Goal: Task Accomplishment & Management: Manage account settings

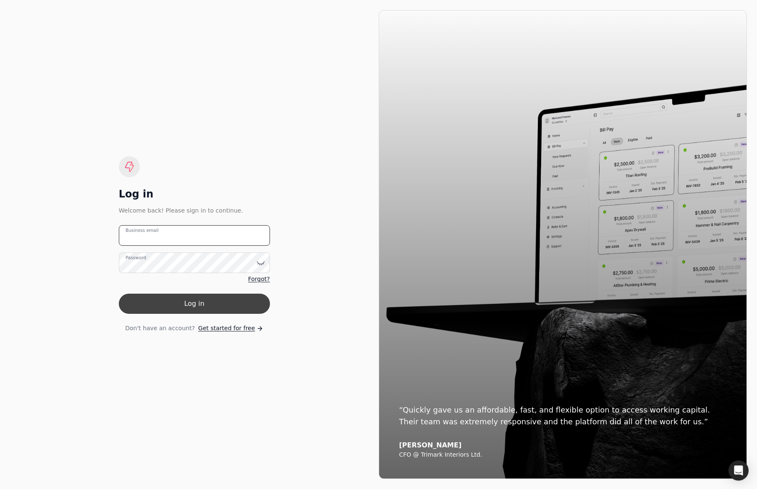
type email "[EMAIL_ADDRESS][DOMAIN_NAME]"
click at [204, 309] on button "Log in" at bounding box center [194, 304] width 151 height 20
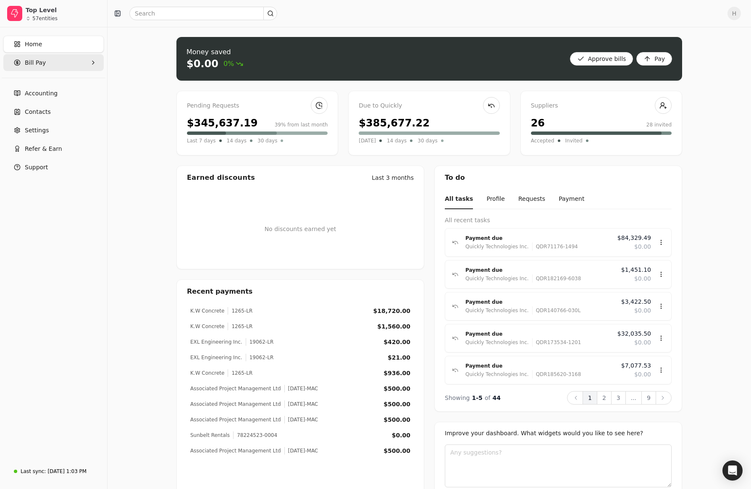
click at [55, 68] on Pay "Bill Pay" at bounding box center [53, 62] width 100 height 17
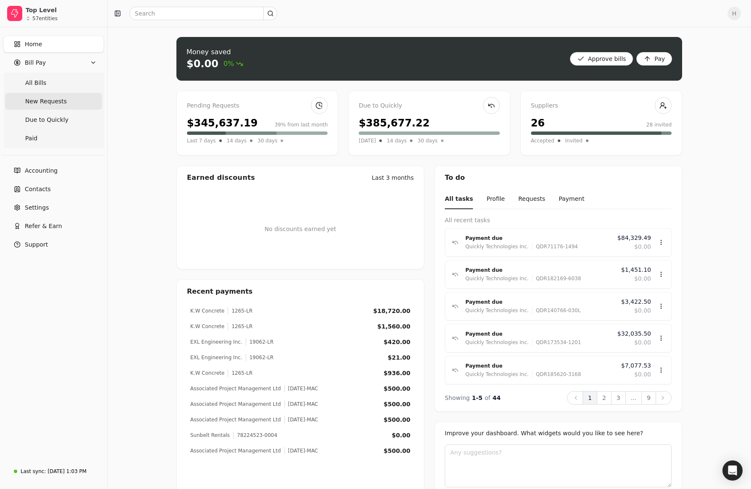
click at [57, 100] on span "New Requests" at bounding box center [46, 101] width 42 height 9
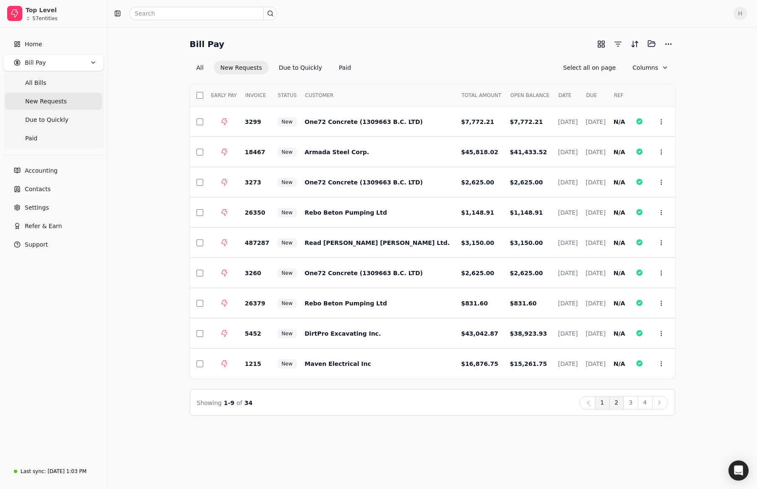
click at [622, 401] on button "2" at bounding box center [617, 402] width 15 height 13
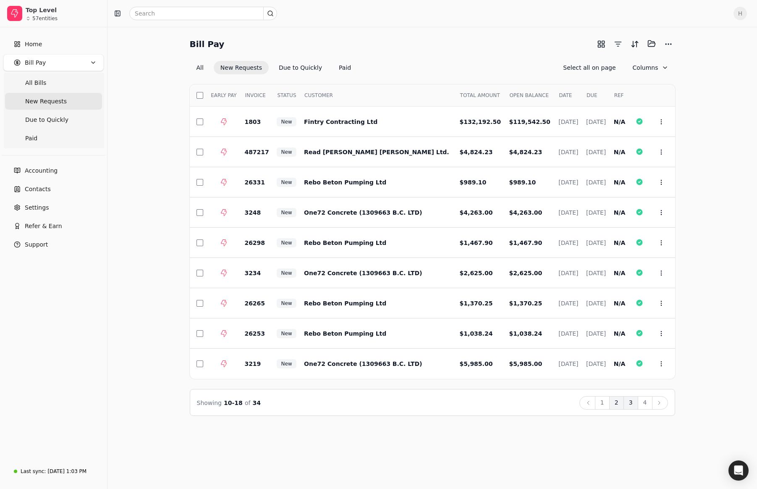
click at [635, 402] on button "3" at bounding box center [631, 402] width 15 height 13
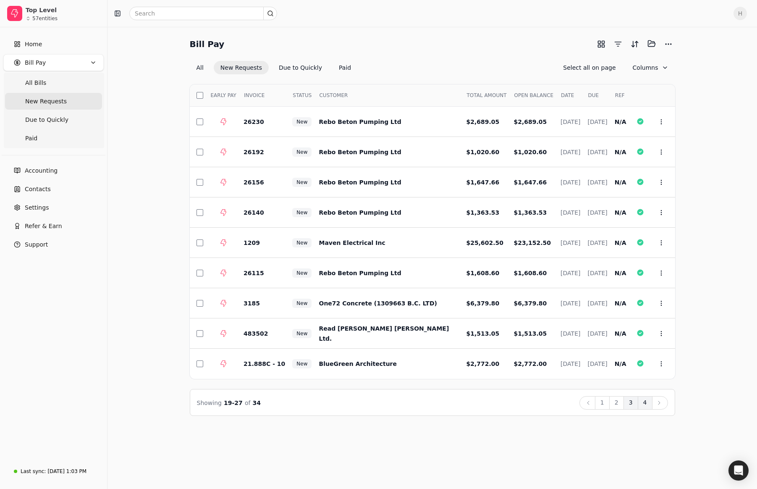
click at [645, 404] on button "4" at bounding box center [645, 402] width 15 height 13
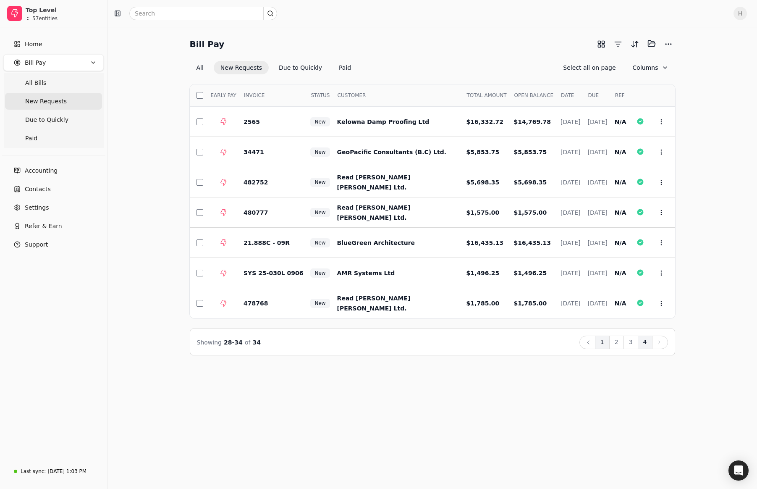
click at [607, 347] on button "1" at bounding box center [602, 342] width 15 height 13
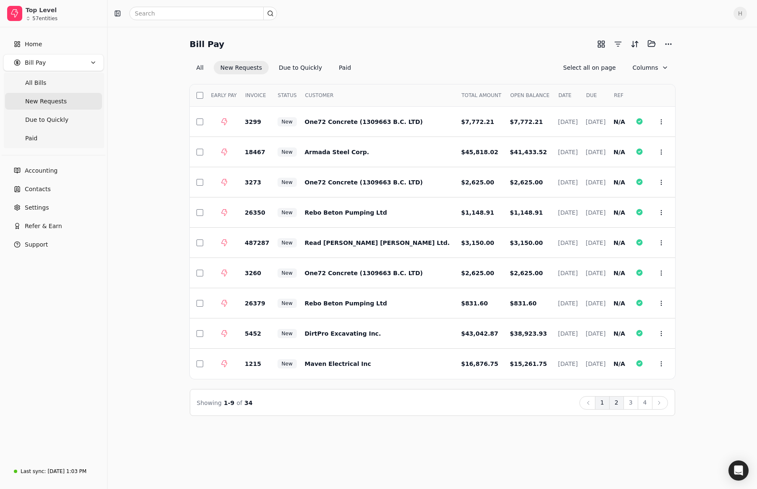
click at [618, 402] on button "2" at bounding box center [617, 402] width 15 height 13
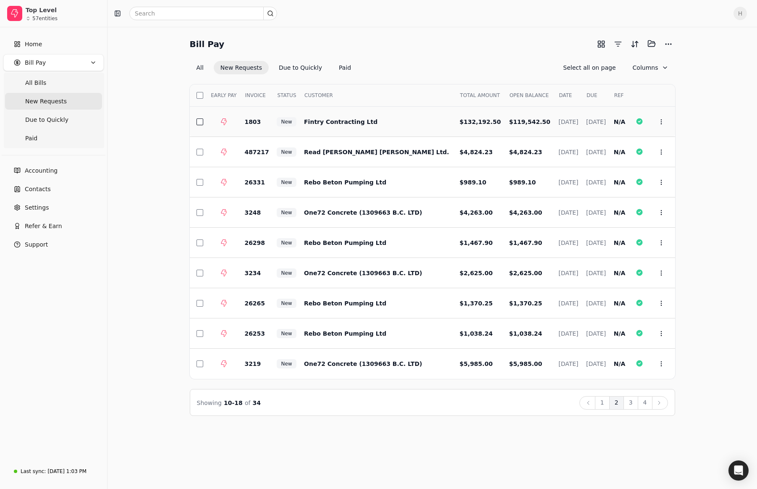
click at [201, 123] on button "button" at bounding box center [200, 121] width 7 height 7
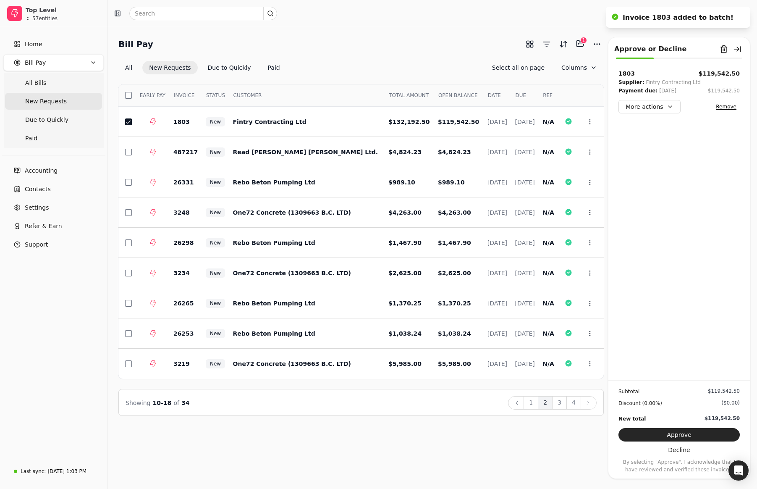
click at [668, 116] on div "1803 $119,542.50 Supplier: Fintry Contracting Ltd Payment due: [DATE] $119,542.…" at bounding box center [679, 95] width 121 height 53
click at [667, 108] on button "More actions" at bounding box center [650, 106] width 62 height 13
click at [661, 151] on div "Edit payment date" at bounding box center [657, 152] width 74 height 14
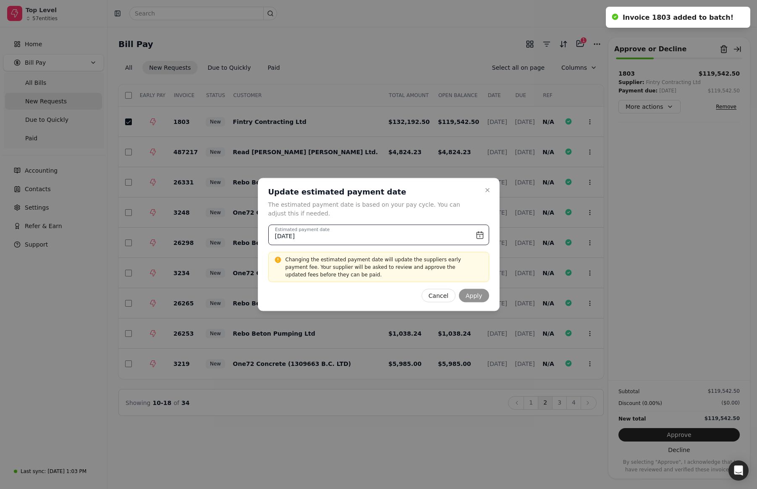
click at [481, 237] on input "[DATE]" at bounding box center [378, 235] width 221 height 21
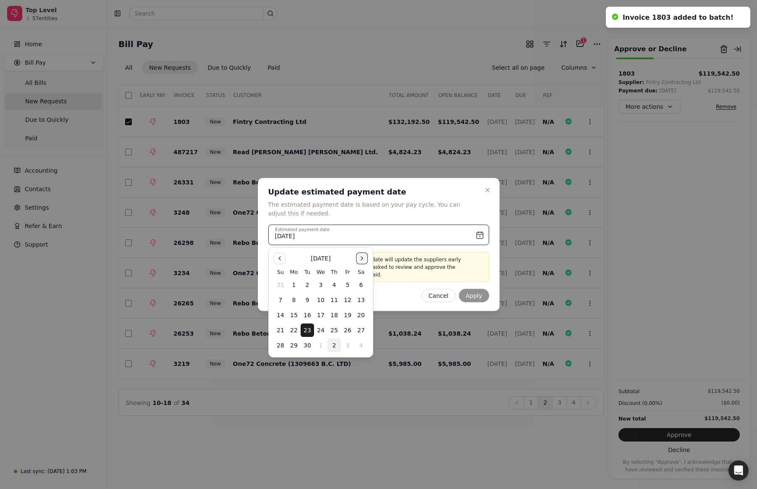
click at [363, 256] on button "Go to the Next Month" at bounding box center [362, 258] width 12 height 12
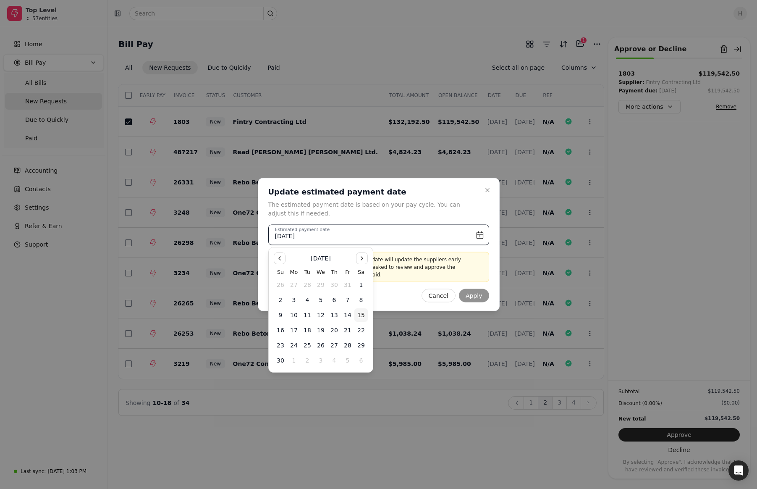
click at [360, 315] on button "15" at bounding box center [361, 314] width 13 height 13
type input "[DATE]"
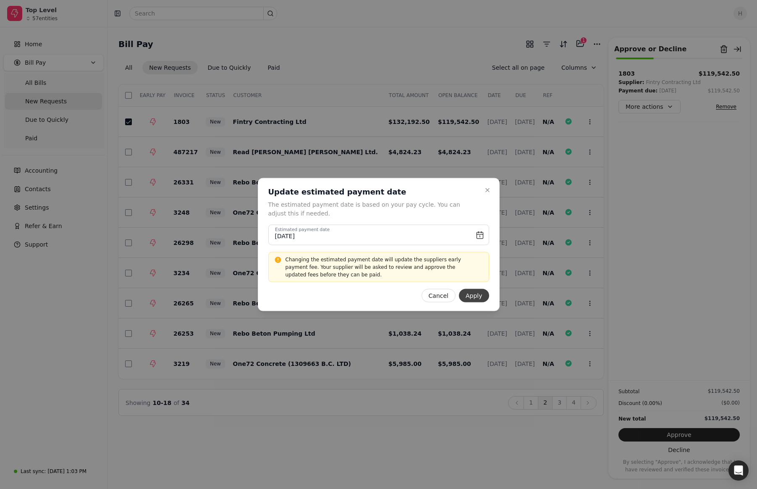
drag, startPoint x: 360, startPoint y: 315, endPoint x: 465, endPoint y: 294, distance: 107.5
click at [465, 294] on button "Apply" at bounding box center [474, 295] width 30 height 13
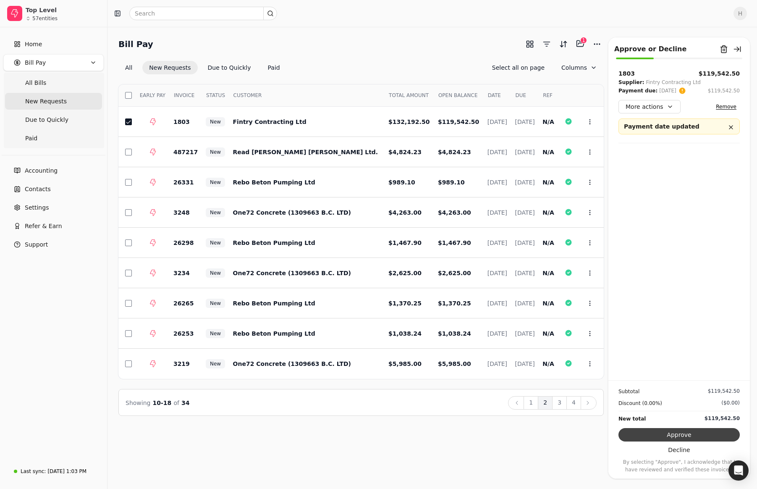
click at [645, 432] on button "Approve" at bounding box center [679, 434] width 121 height 13
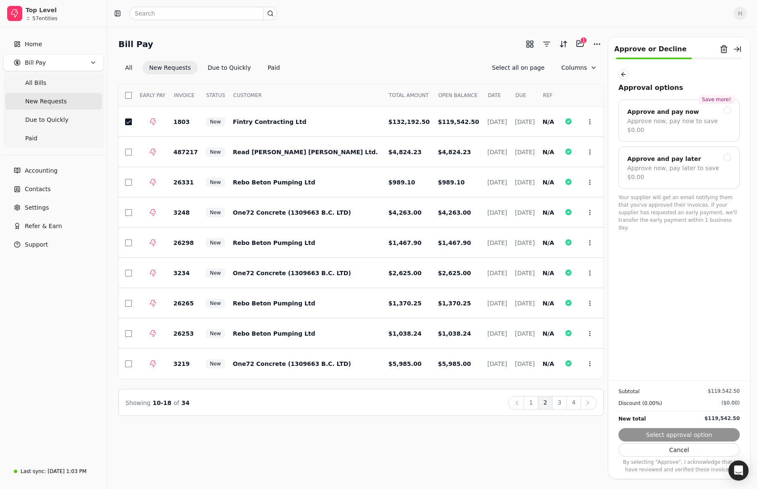
drag, startPoint x: 690, startPoint y: 159, endPoint x: 691, endPoint y: 176, distance: 17.3
click at [690, 164] on div "Approve now, pay later to save $0.00" at bounding box center [680, 173] width 104 height 18
click at [662, 439] on button "Submit approval" at bounding box center [679, 434] width 121 height 13
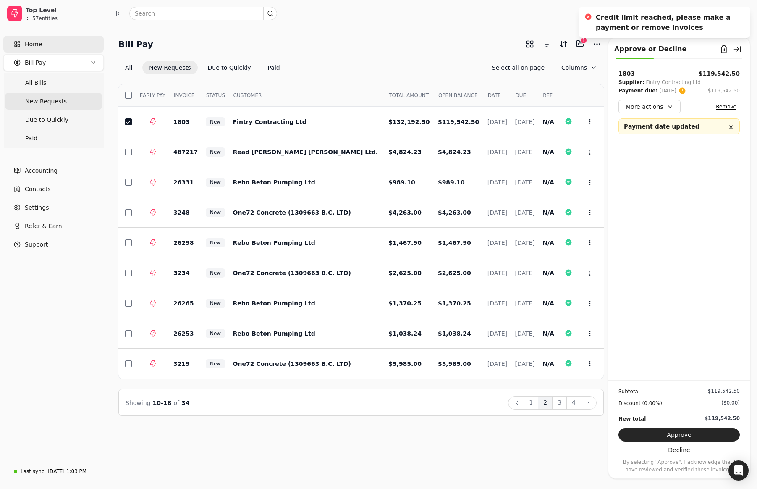
click at [40, 47] on span "Home" at bounding box center [33, 44] width 17 height 9
